Goal: Find specific page/section: Find specific page/section

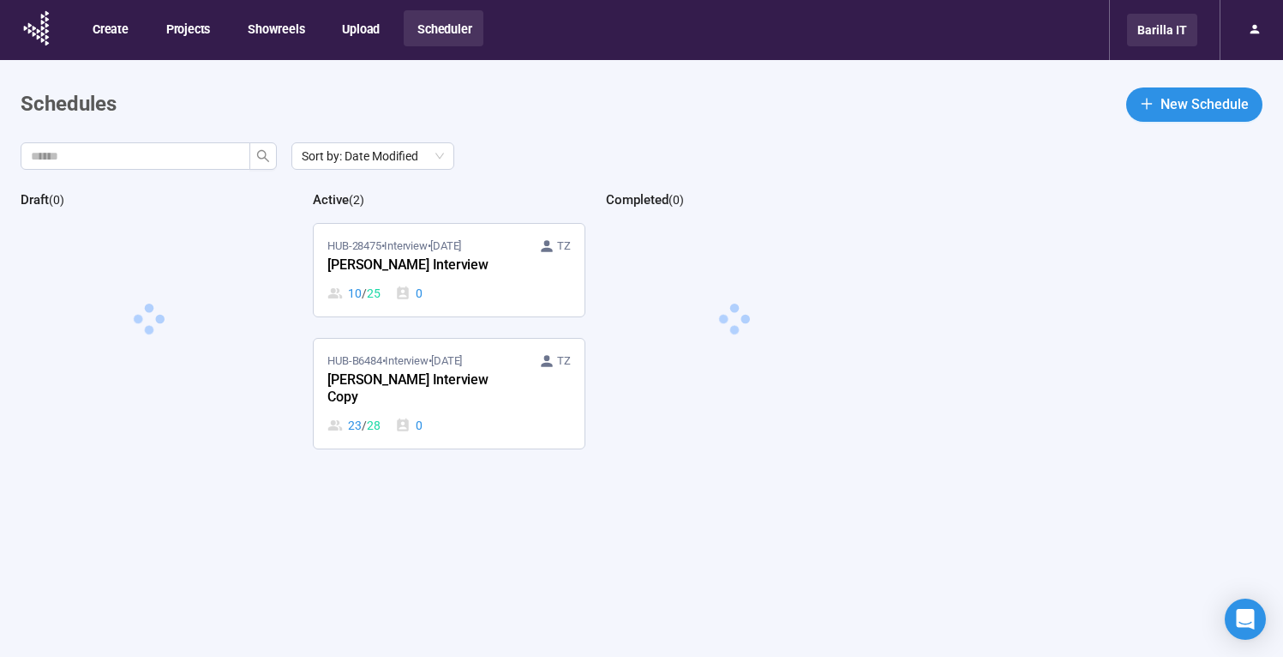
click at [1149, 31] on div "Barilla IT" at bounding box center [1162, 30] width 70 height 33
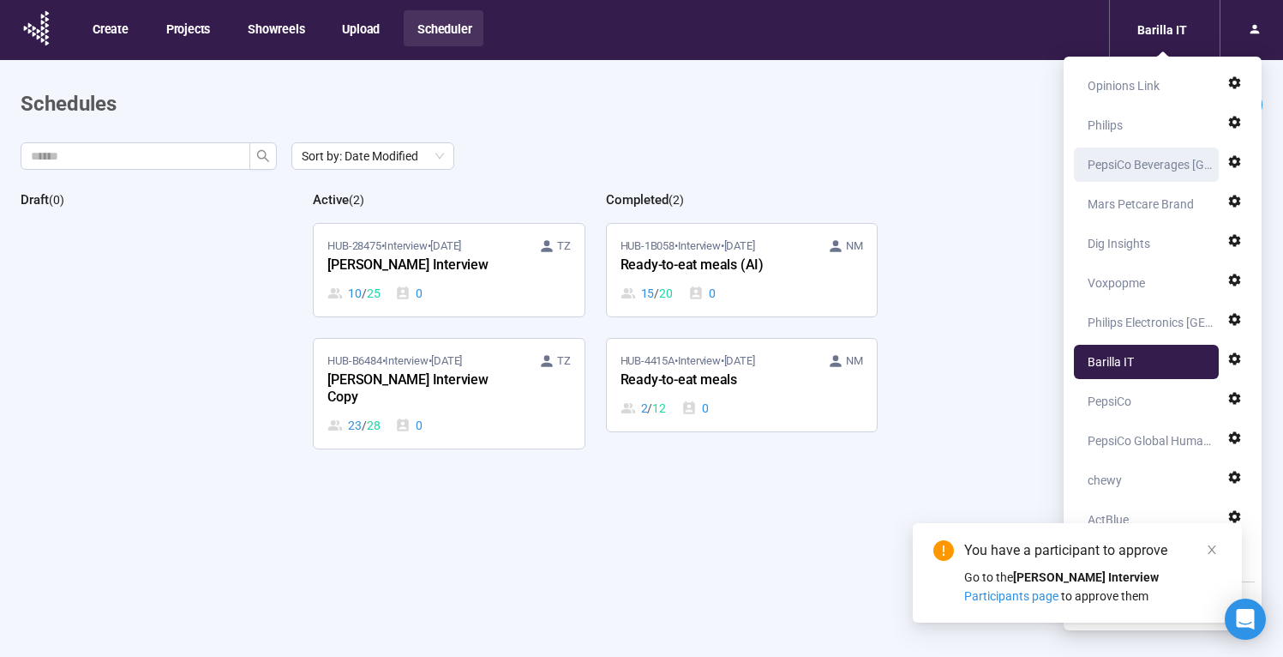
click at [1121, 170] on div "PepsiCo Beverages [GEOGRAPHIC_DATA]" at bounding box center [1151, 164] width 127 height 34
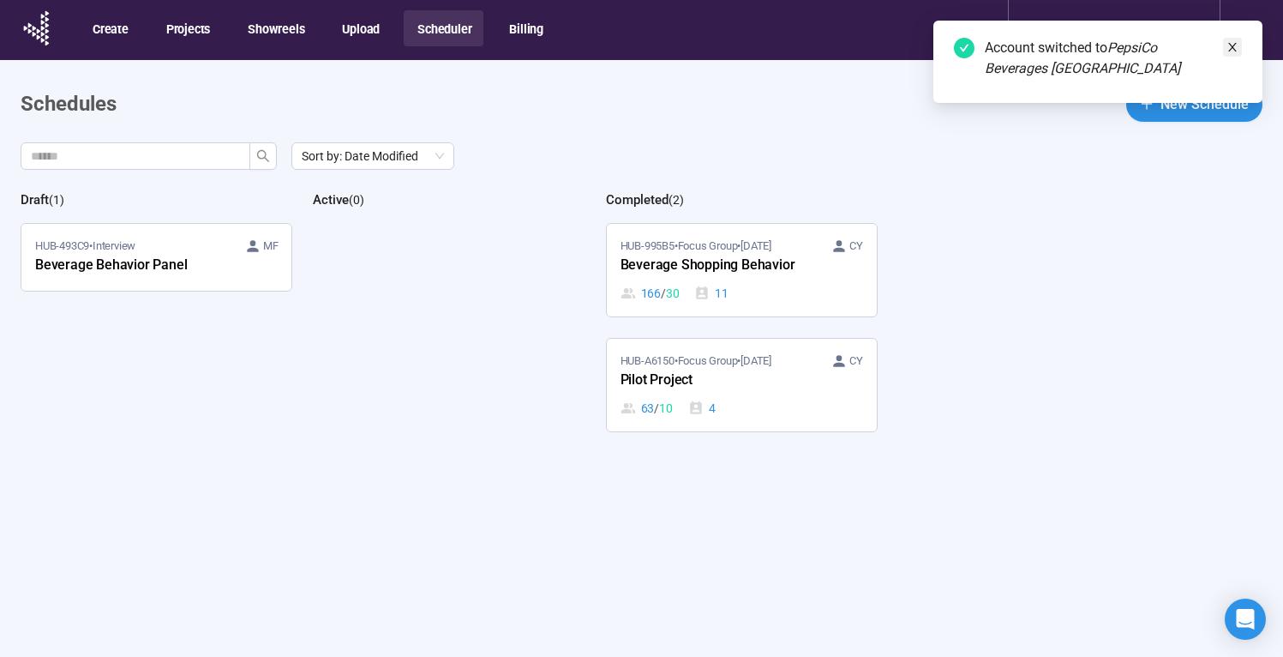
click at [1236, 45] on icon "close" at bounding box center [1233, 47] width 12 height 12
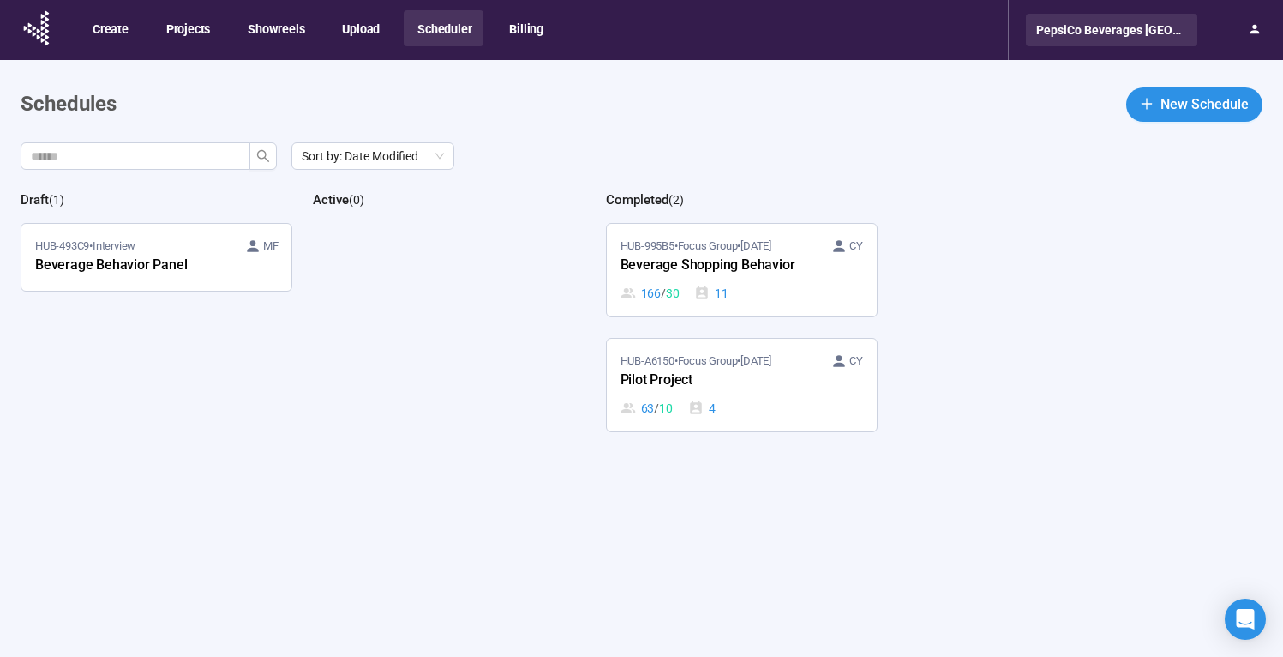
click at [1170, 27] on div "PepsiCo Beverages [GEOGRAPHIC_DATA]" at bounding box center [1111, 30] width 171 height 33
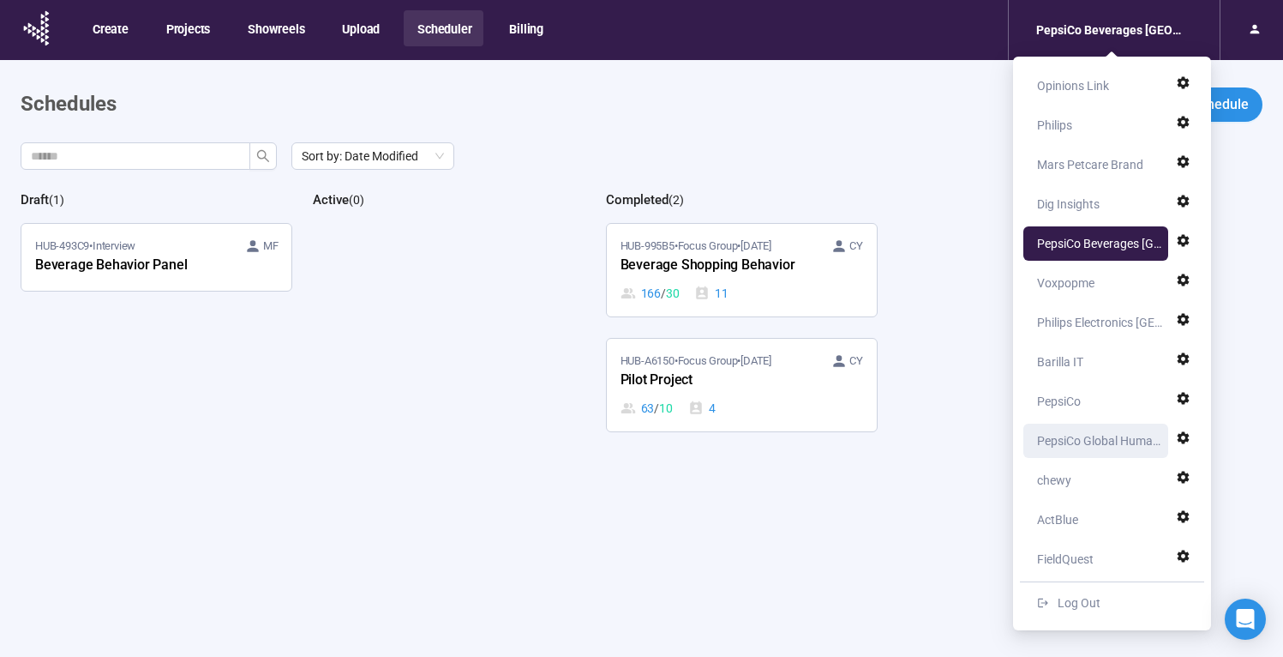
click at [1076, 436] on div "PepsiCo Global Human Centricity" at bounding box center [1100, 440] width 127 height 34
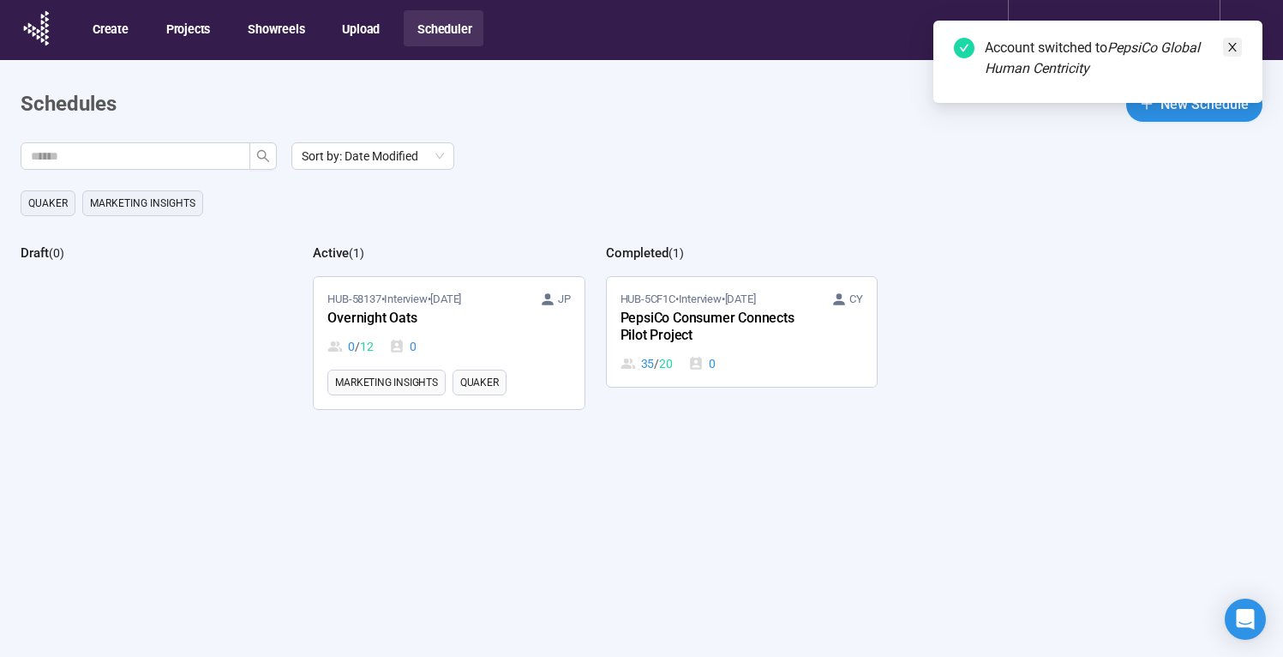
click at [1235, 43] on icon "close" at bounding box center [1232, 47] width 9 height 9
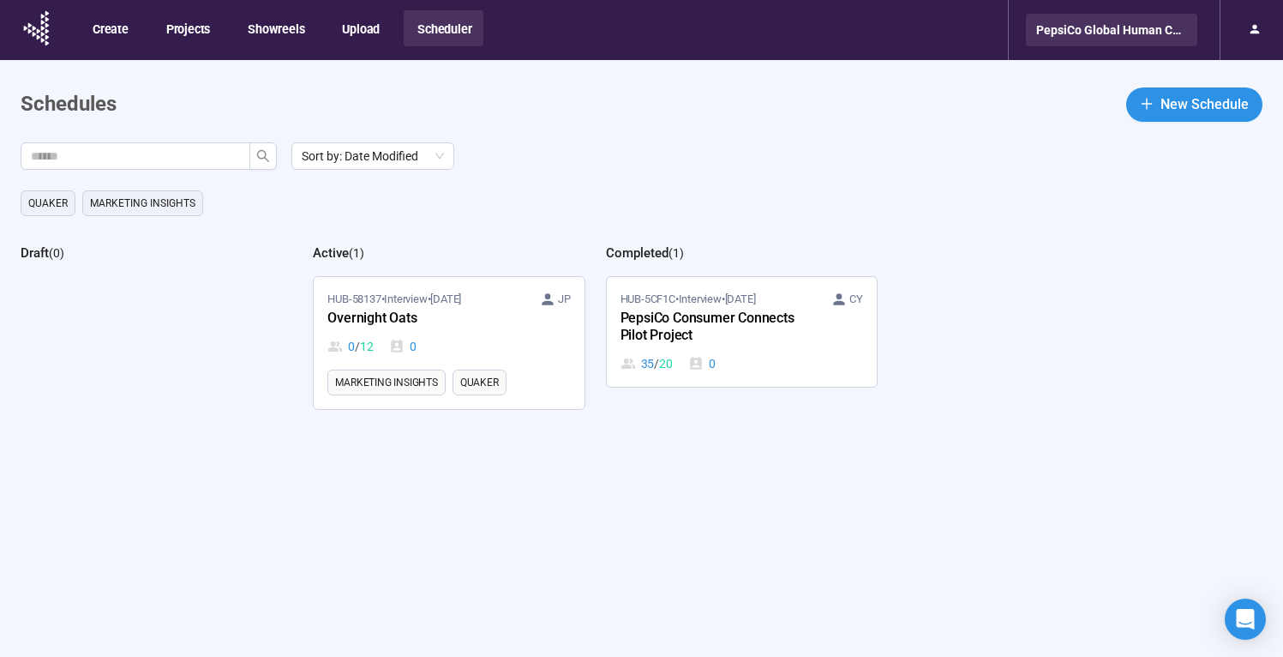
click at [1174, 29] on div "PepsiCo Global Human Centricity" at bounding box center [1111, 30] width 171 height 33
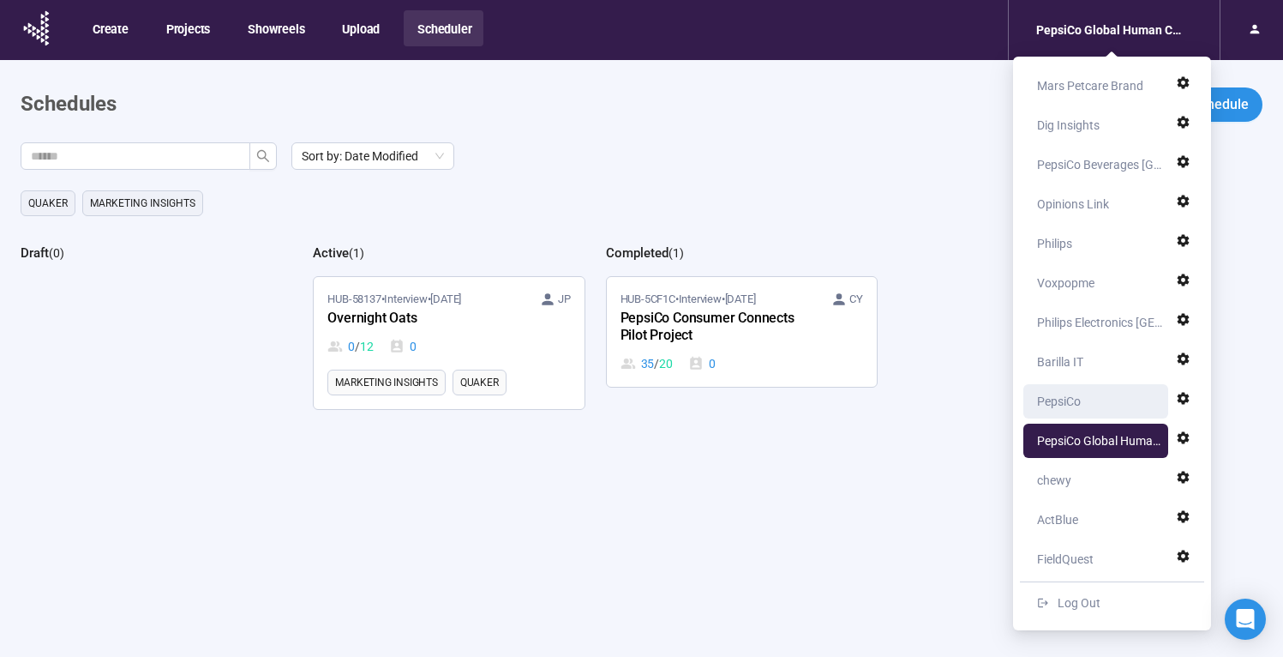
click at [1057, 403] on div "PepsiCo" at bounding box center [1059, 401] width 44 height 34
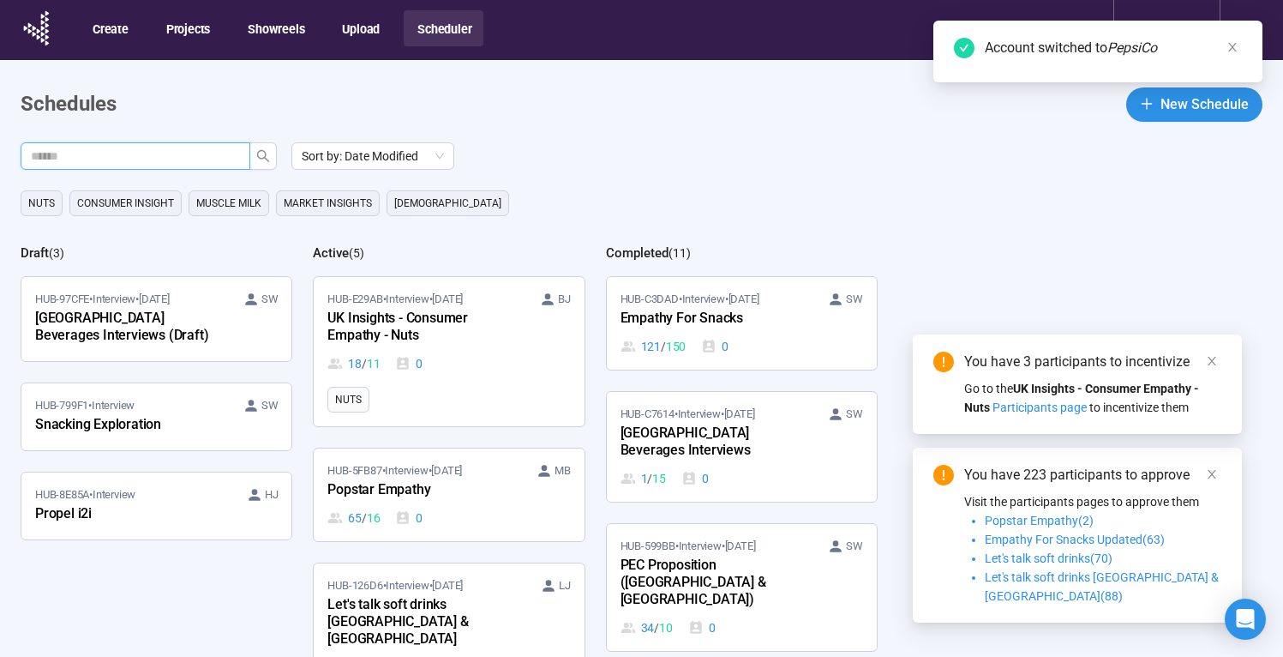
click at [197, 155] on input "text" at bounding box center [128, 156] width 195 height 19
type input "****"
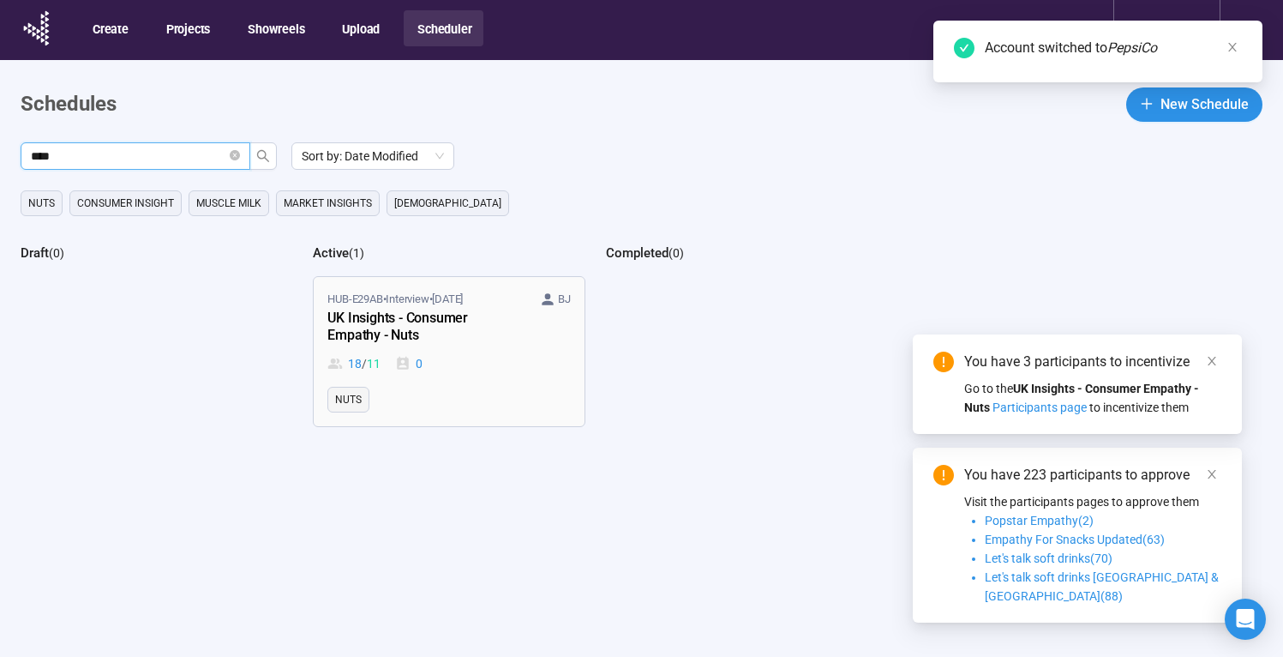
click at [424, 316] on div "UK Insights - Consumer Empathy - Nuts" at bounding box center [421, 327] width 189 height 39
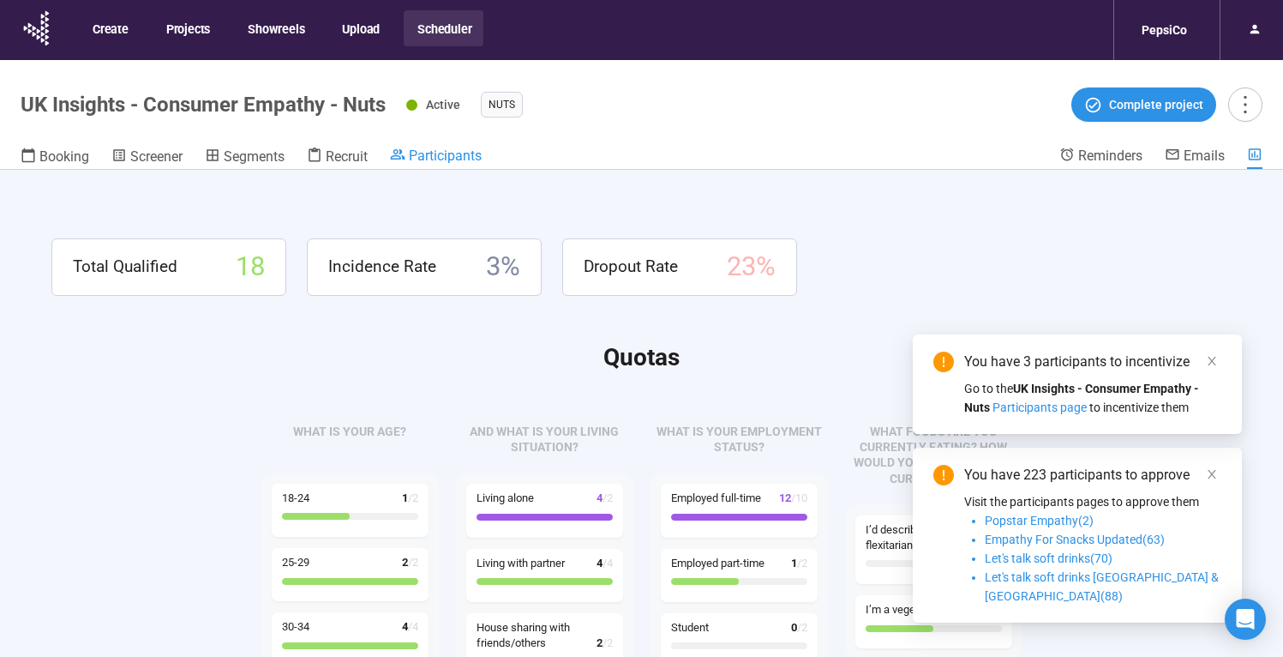
click at [438, 165] on link "Participants" at bounding box center [436, 157] width 92 height 21
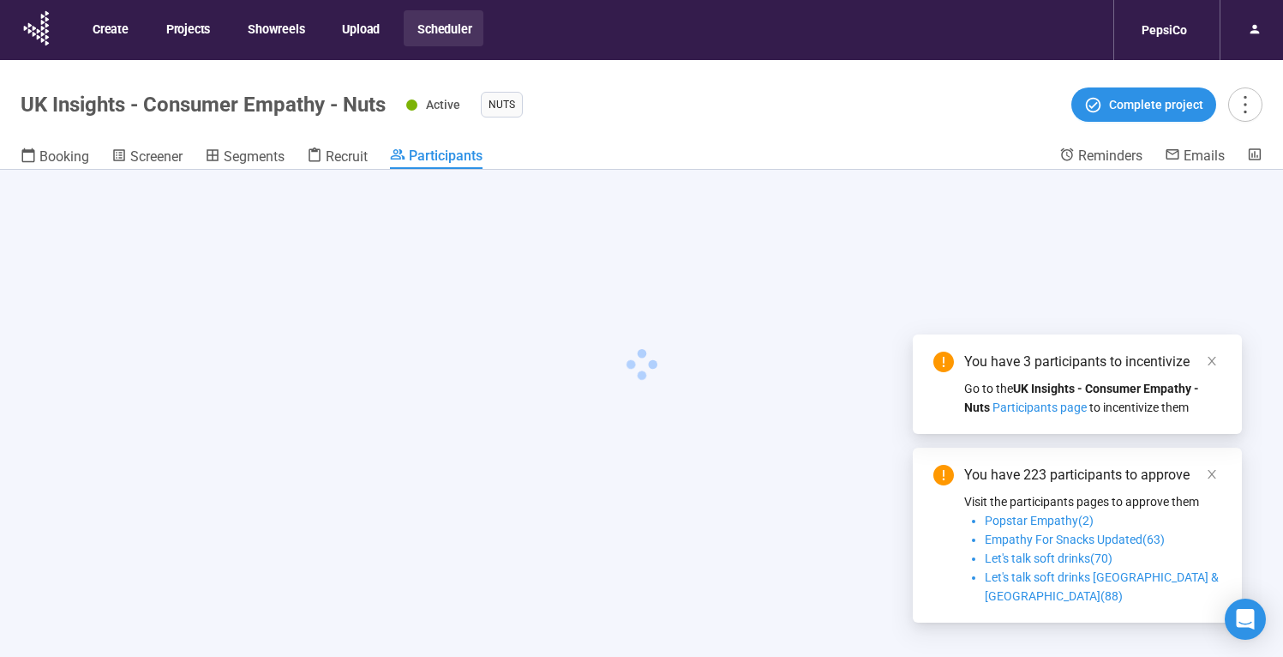
click at [603, 111] on ul "Nuts" at bounding box center [767, 105] width 573 height 26
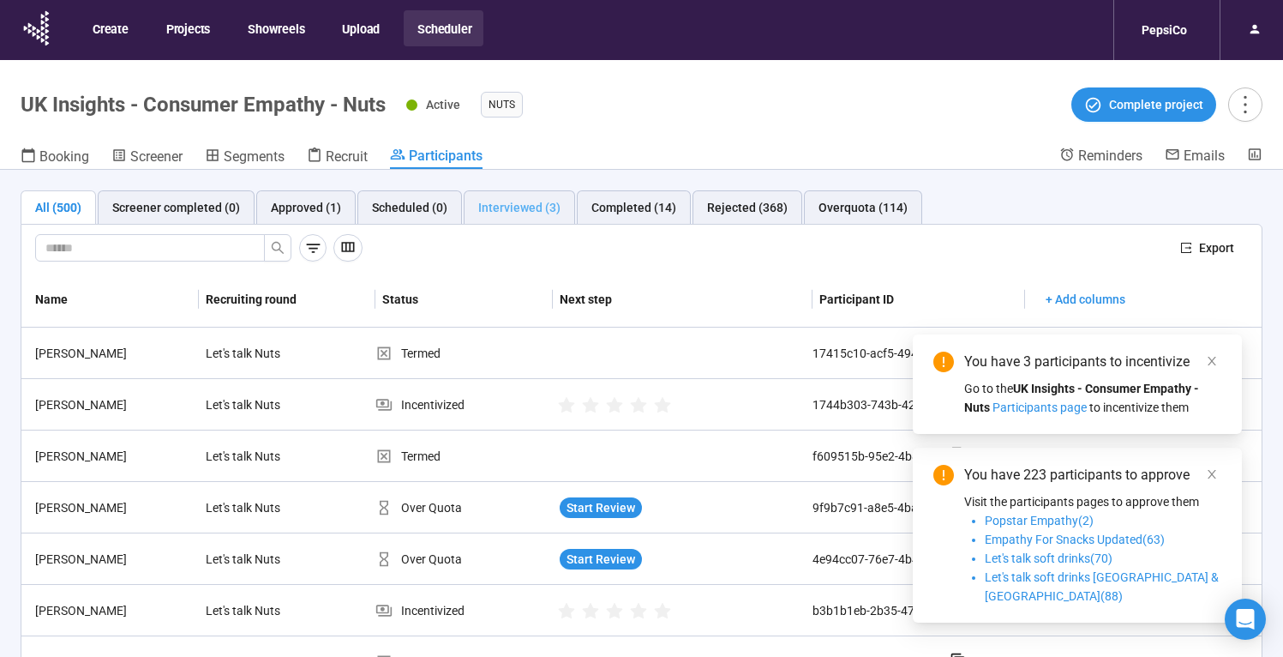
click at [487, 217] on div "Interviewed (3)" at bounding box center [519, 207] width 111 height 34
